Goal: Information Seeking & Learning: Learn about a topic

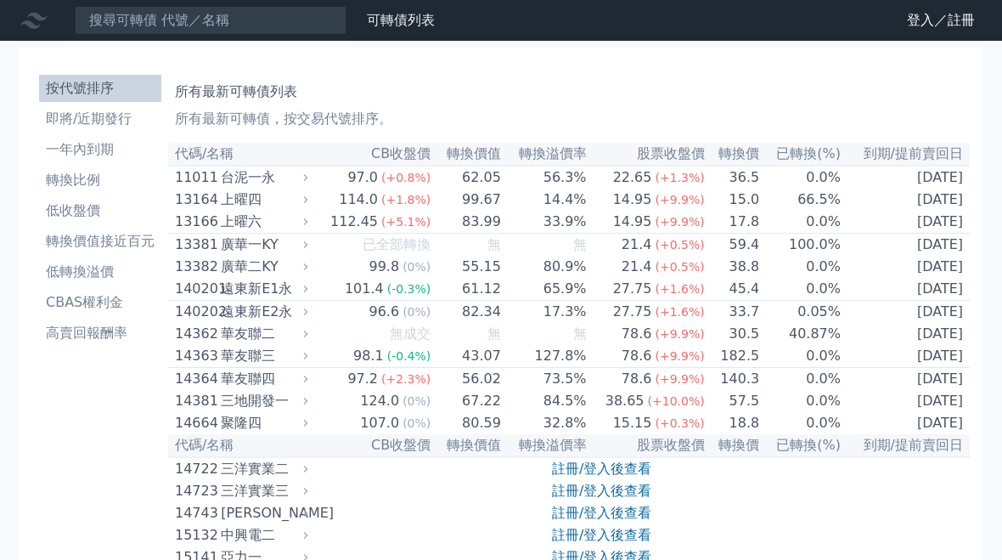
click at [585, 499] on link "註冊/登入後查看" at bounding box center [601, 490] width 99 height 16
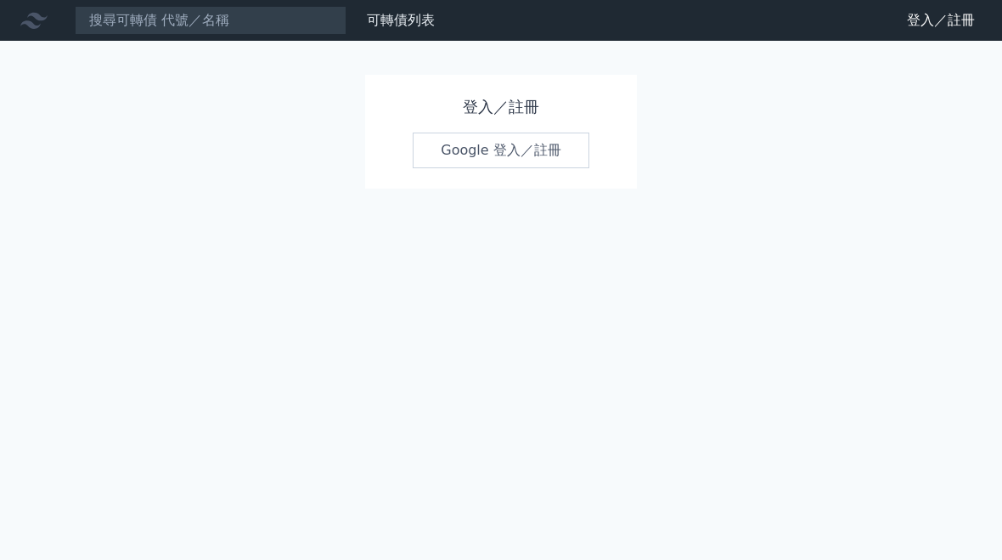
click at [526, 153] on link "Google 登入／註冊" at bounding box center [501, 150] width 177 height 36
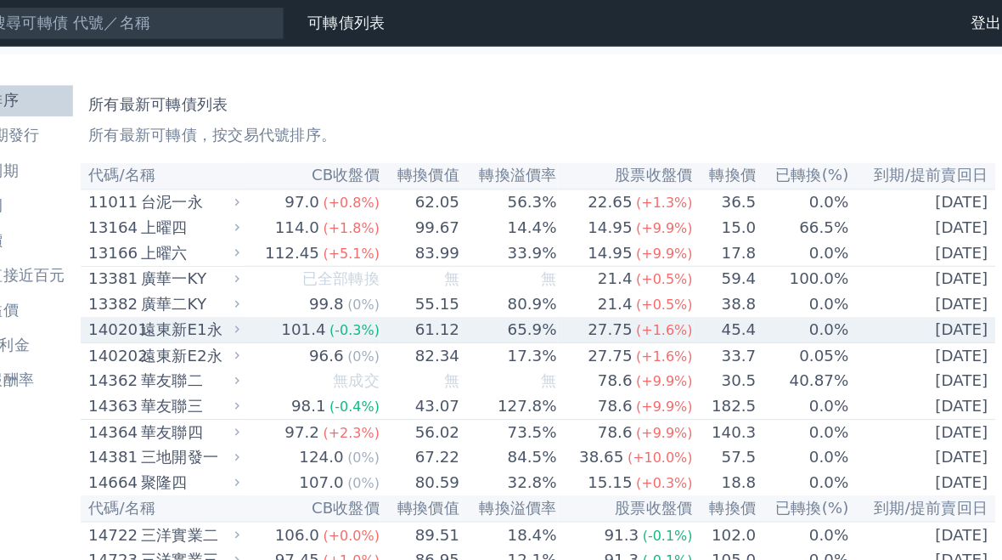
click at [761, 301] on td "0.0%" at bounding box center [802, 289] width 82 height 23
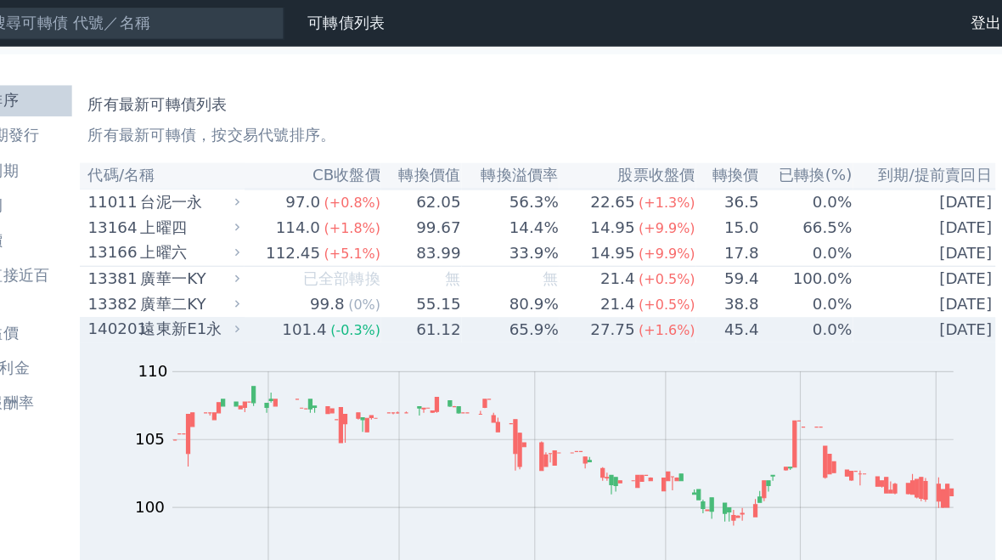
click at [221, 299] on div "遠東新E1永" at bounding box center [262, 289] width 83 height 20
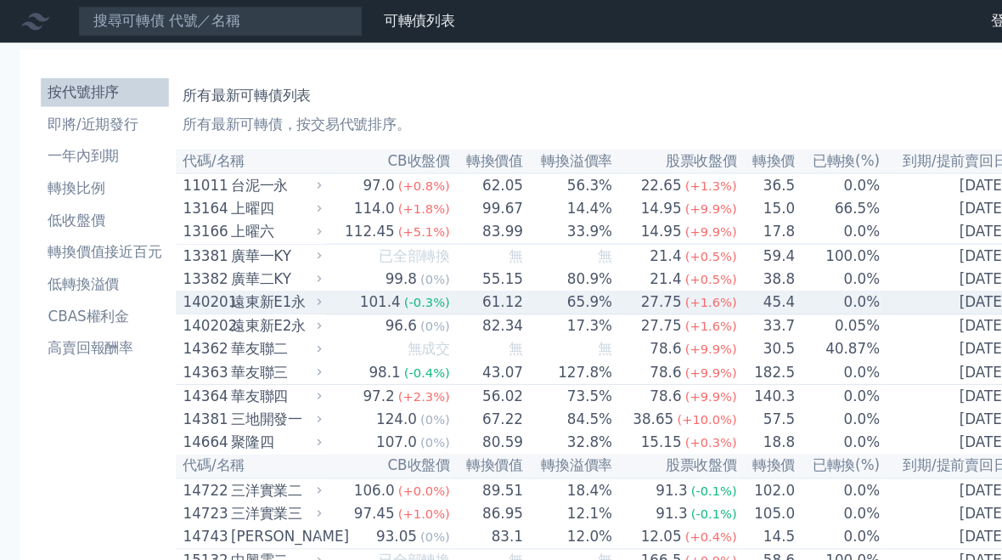
click at [81, 177] on li "轉換比例" at bounding box center [100, 180] width 122 height 20
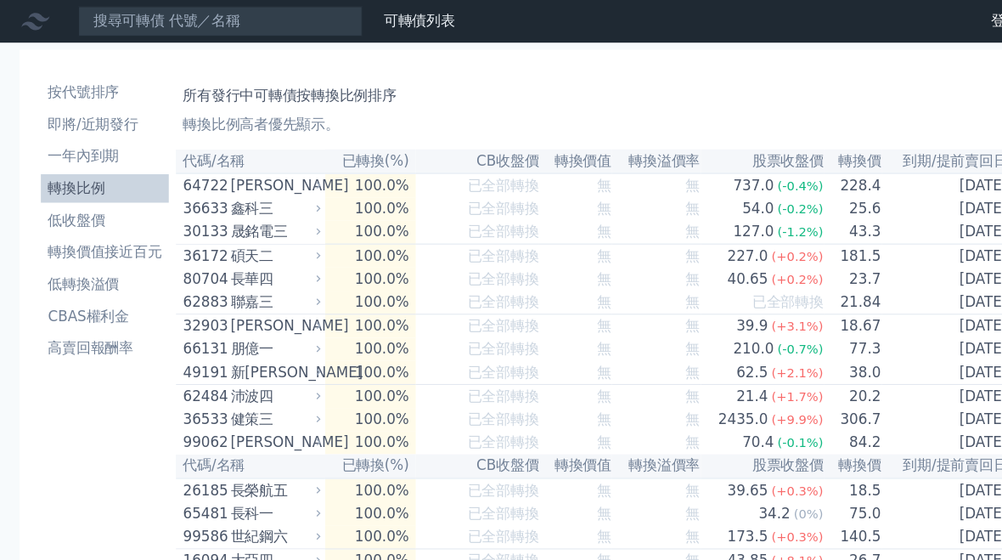
click at [76, 173] on li "轉換比例" at bounding box center [100, 180] width 122 height 20
click at [113, 237] on li "轉換價值接近百元" at bounding box center [100, 241] width 122 height 20
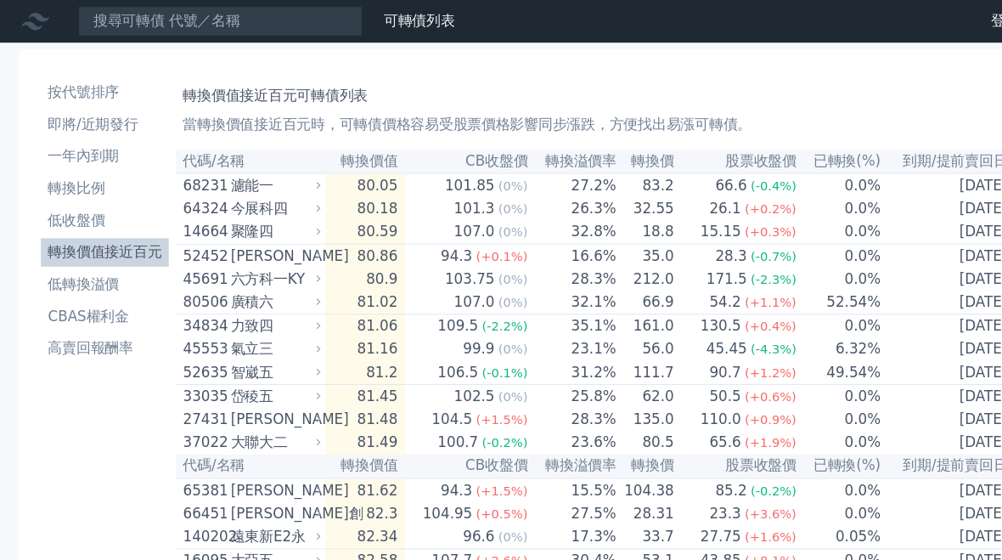
click at [86, 172] on li "轉換比例" at bounding box center [100, 180] width 122 height 20
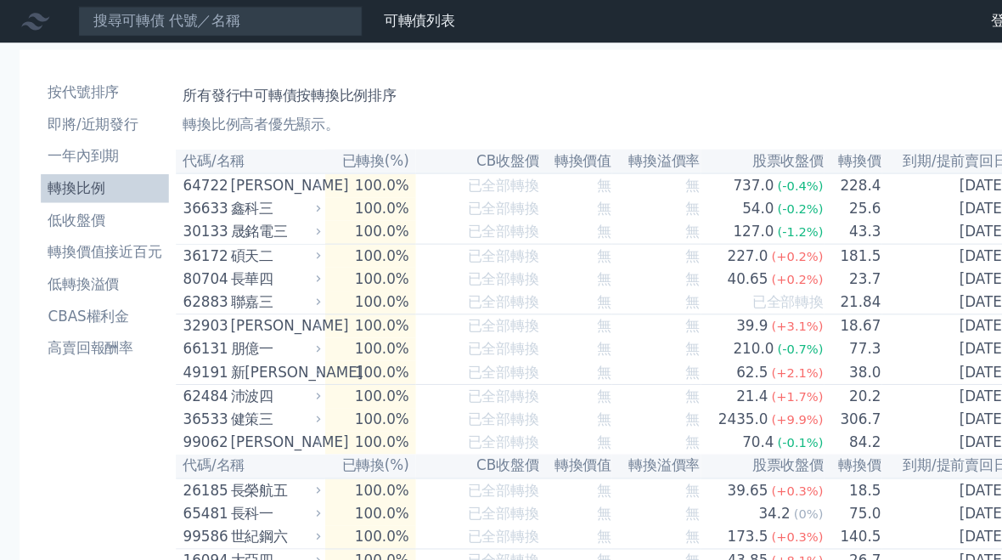
click at [92, 262] on li "低轉換溢價" at bounding box center [100, 272] width 122 height 20
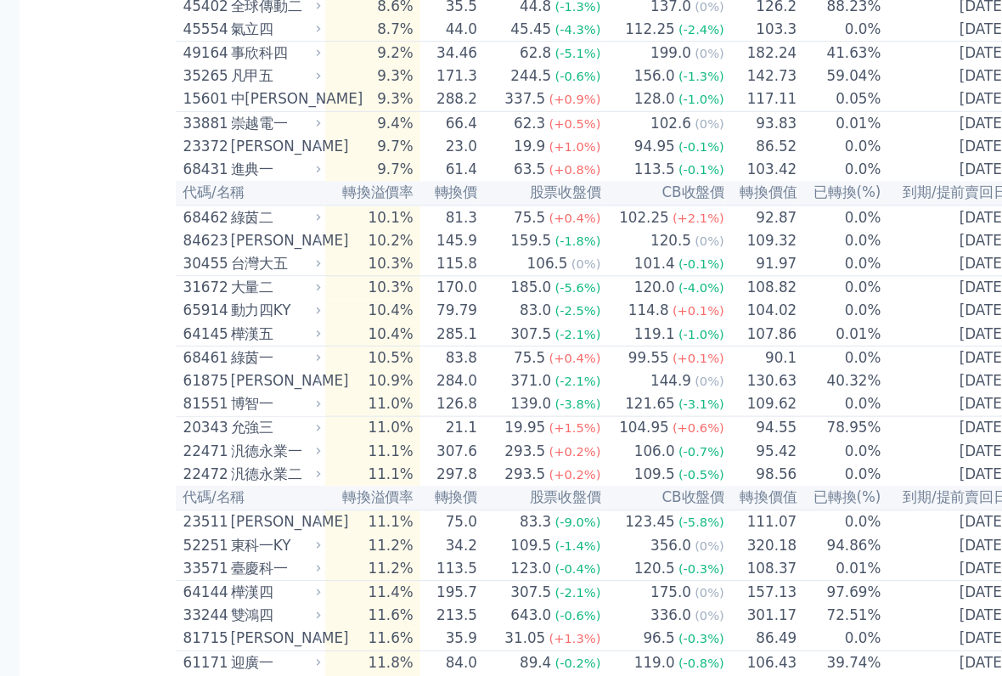
scroll to position [1985, 0]
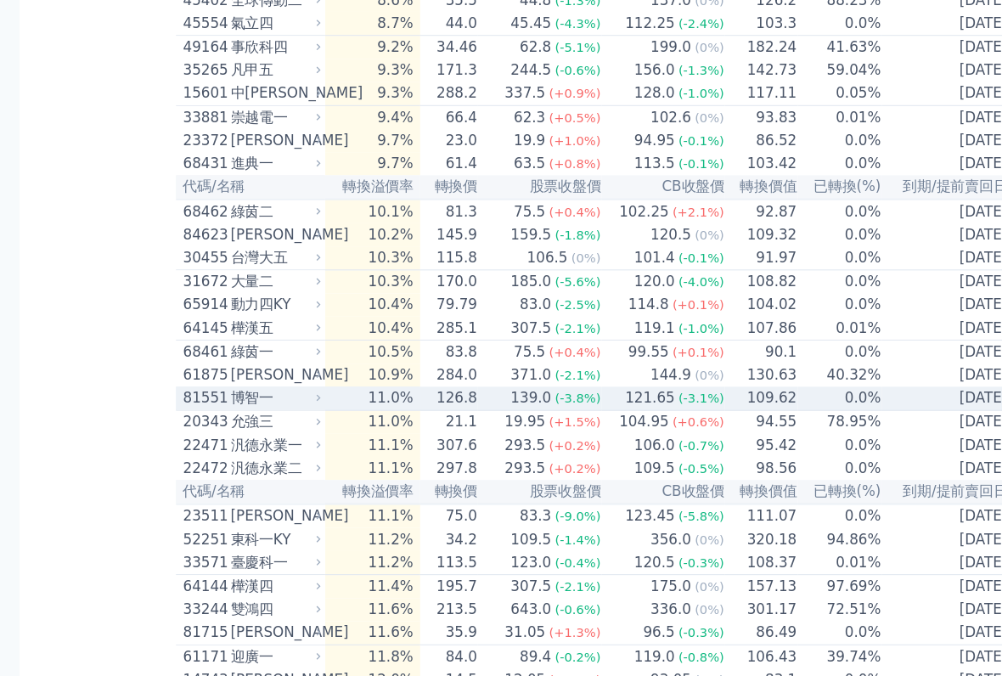
click at [667, 420] on div "(-3.1%)" at bounding box center [671, 410] width 44 height 20
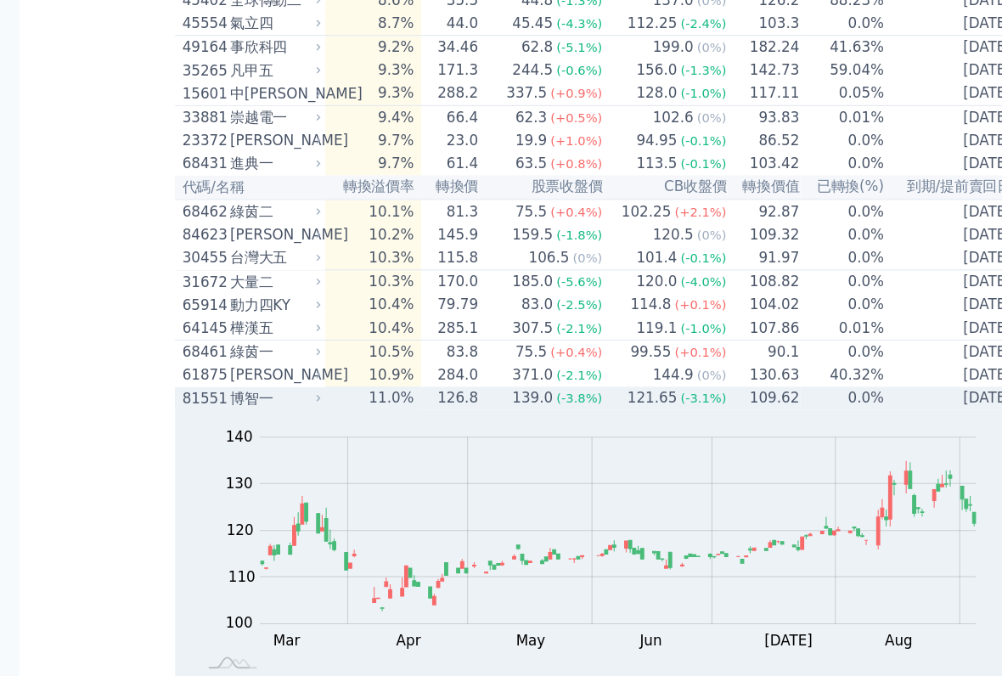
click at [248, 420] on div "博智一" at bounding box center [261, 410] width 83 height 20
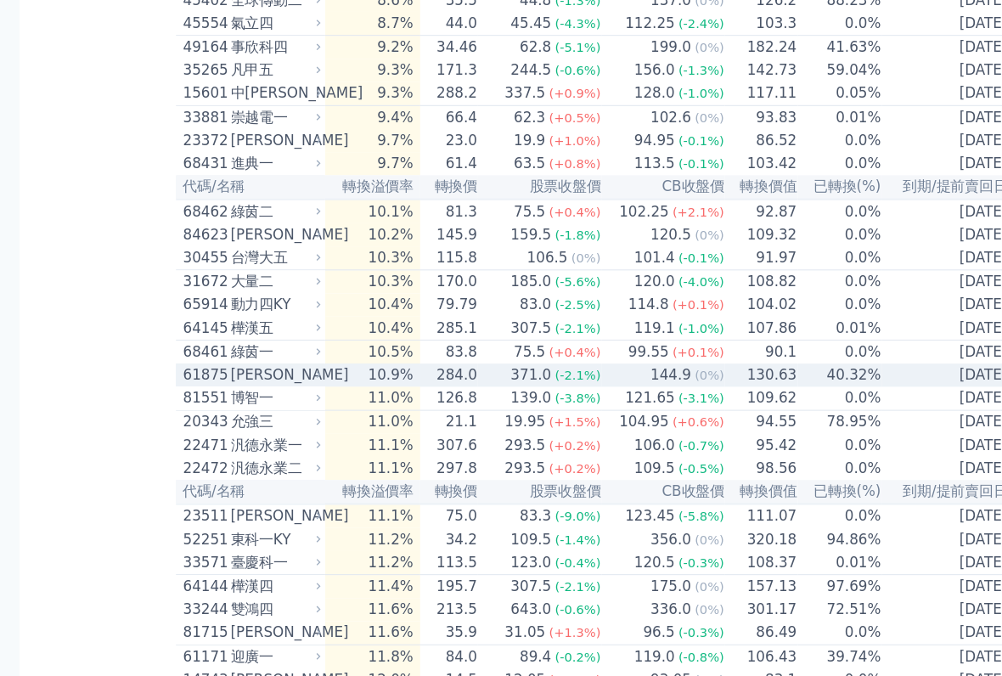
click at [601, 399] on td "144.9 (0%)" at bounding box center [634, 388] width 118 height 22
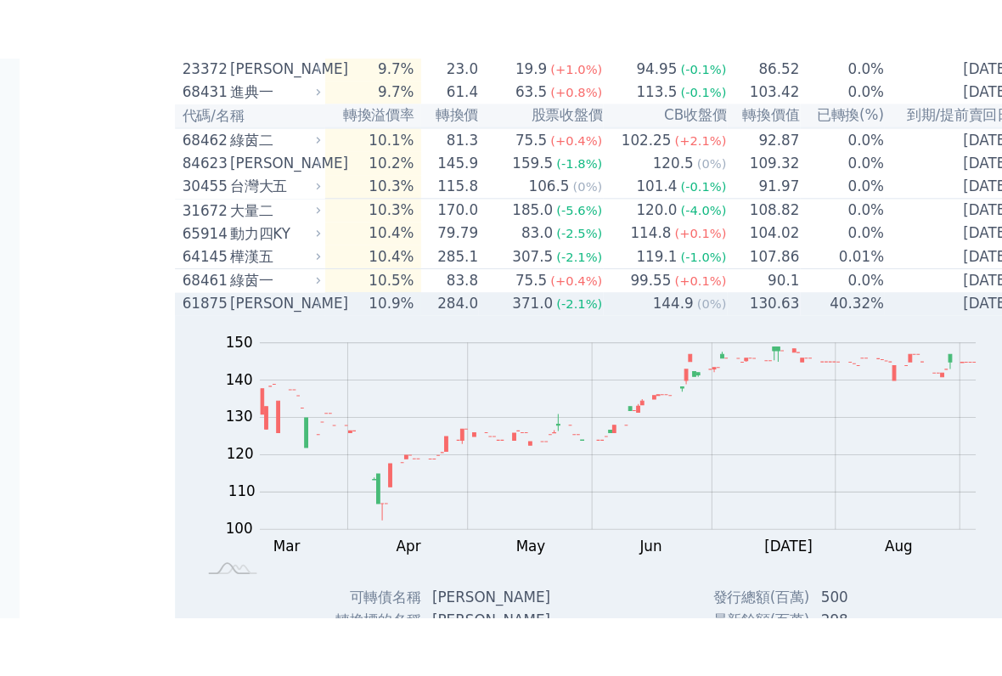
scroll to position [2078, 0]
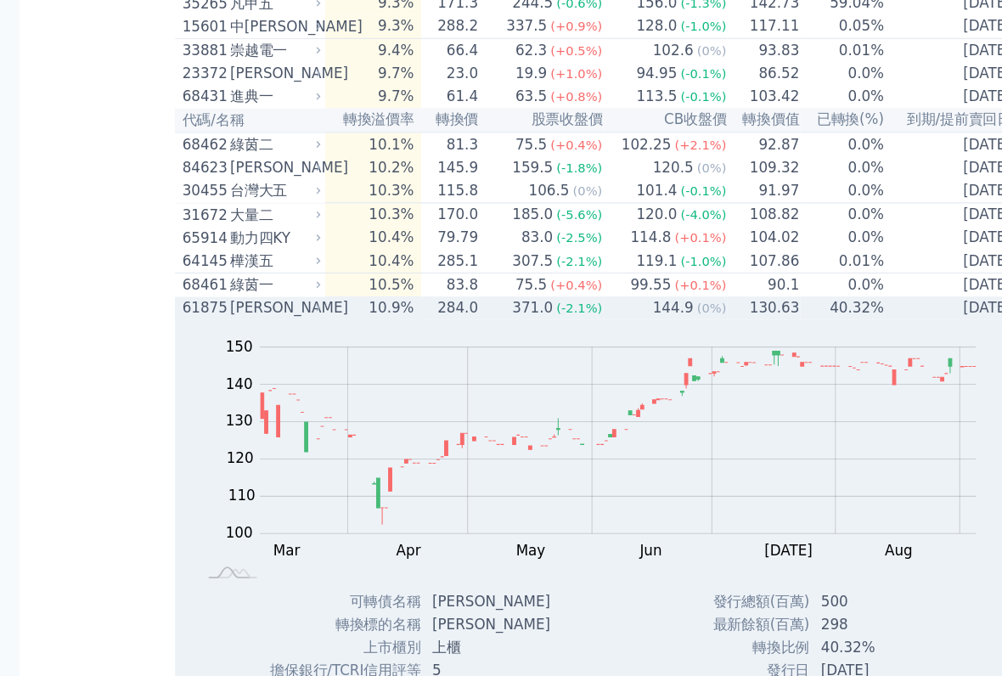
click at [243, 305] on div "[PERSON_NAME]" at bounding box center [261, 294] width 83 height 20
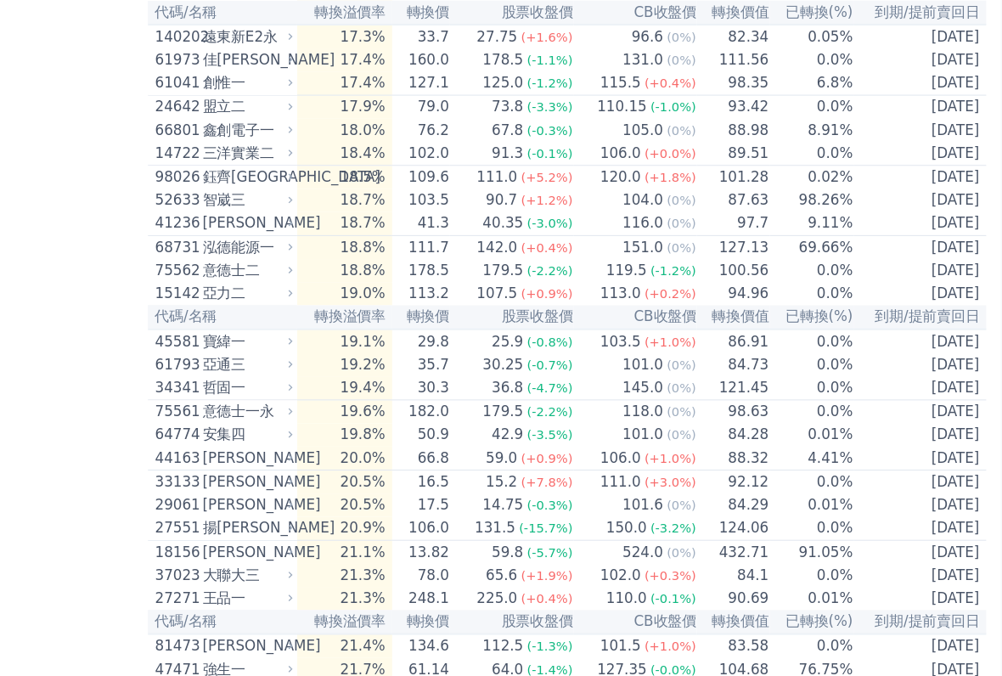
scroll to position [3338, 0]
